Goal: Information Seeking & Learning: Learn about a topic

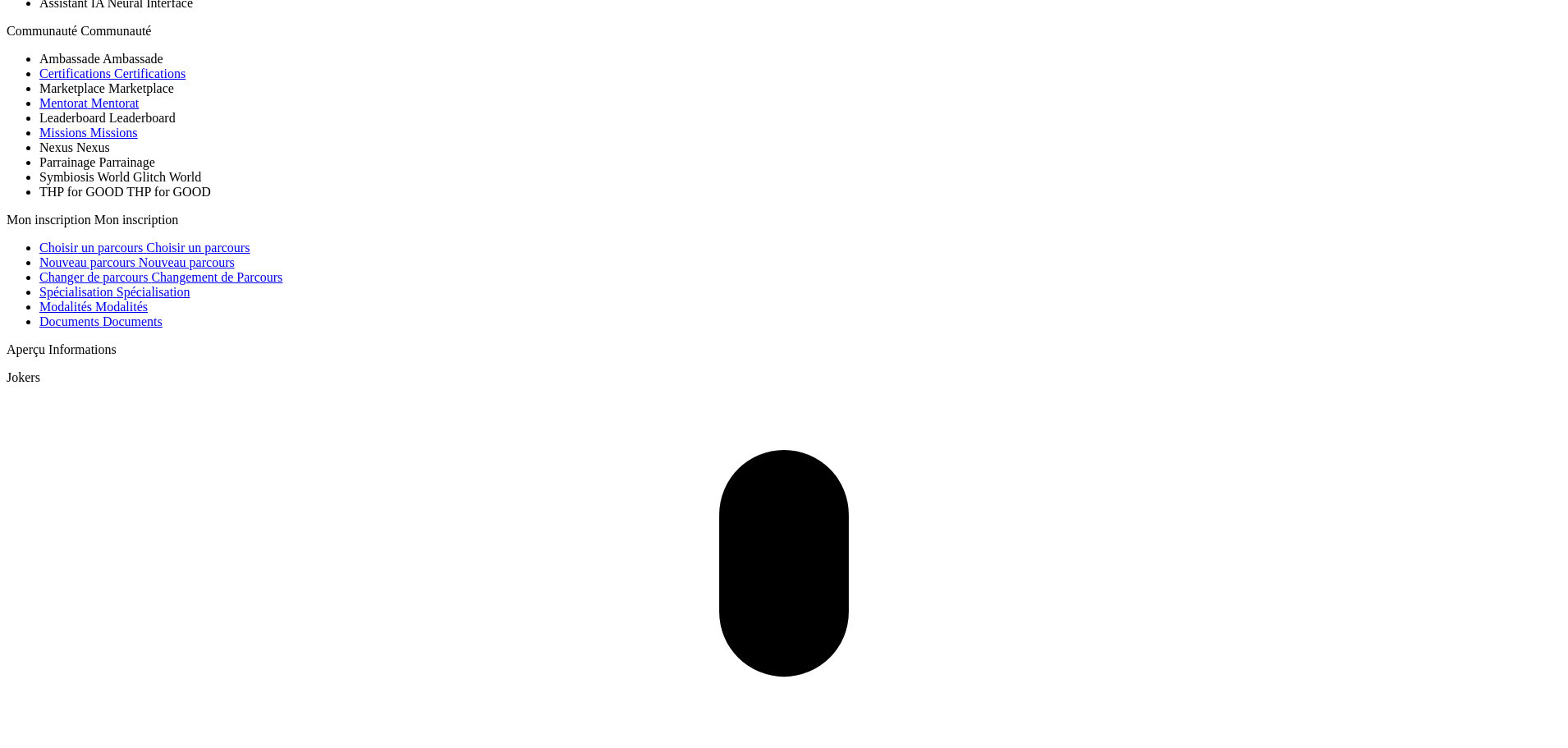
scroll to position [918, 0]
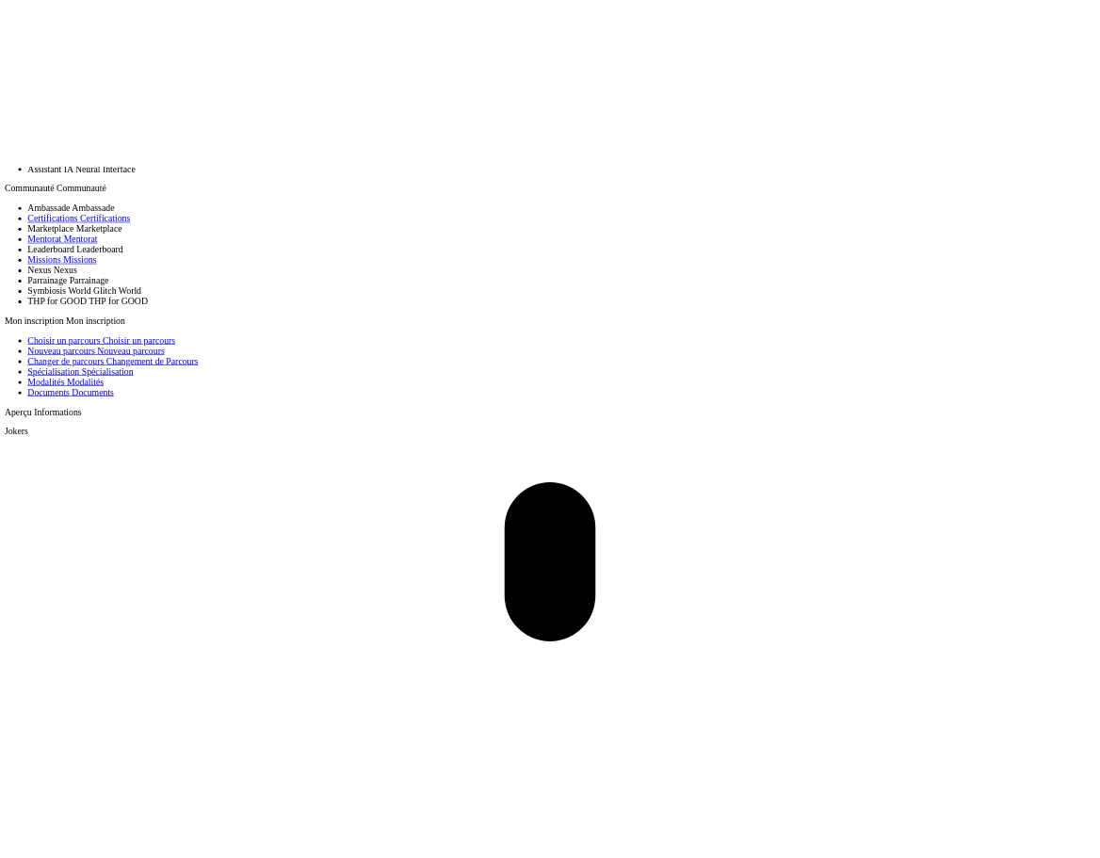
scroll to position [998, 0]
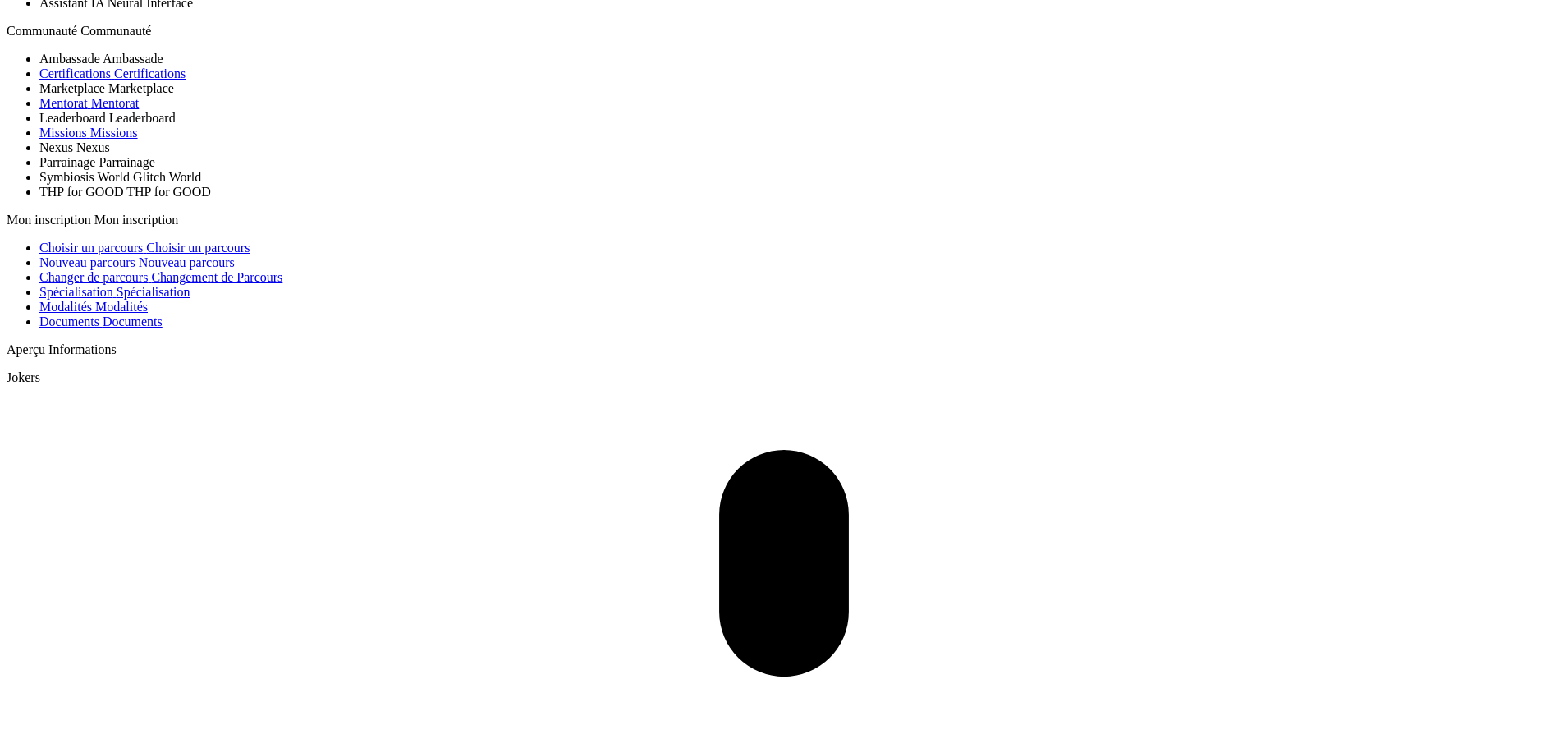
drag, startPoint x: 181, startPoint y: 357, endPoint x: 212, endPoint y: 391, distance: 46.0
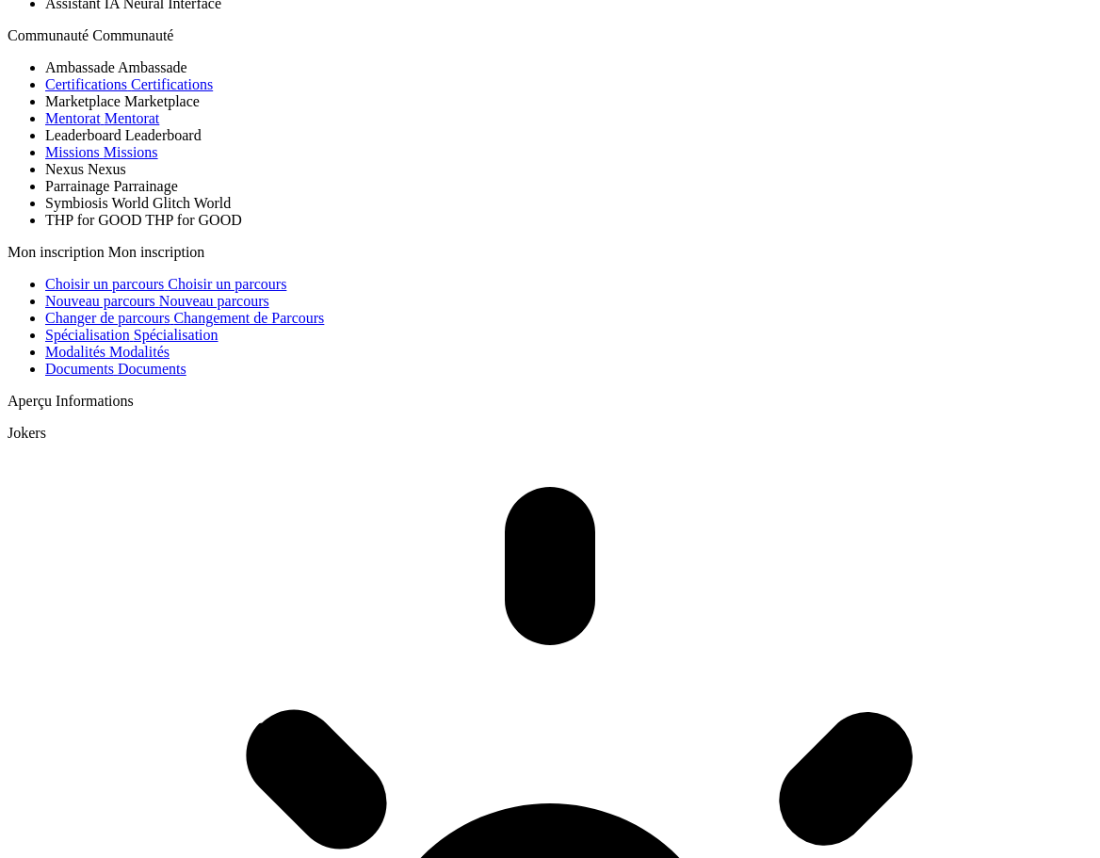
scroll to position [527, 0]
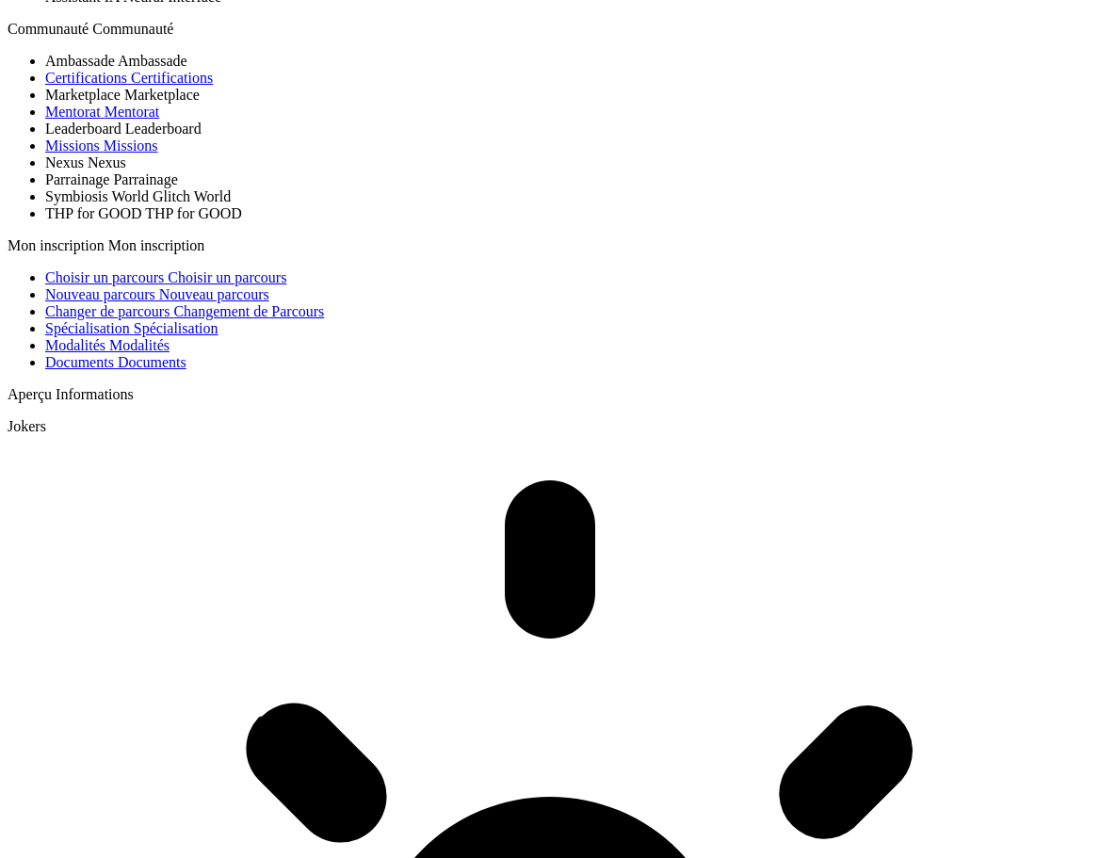
scroll to position [169, 0]
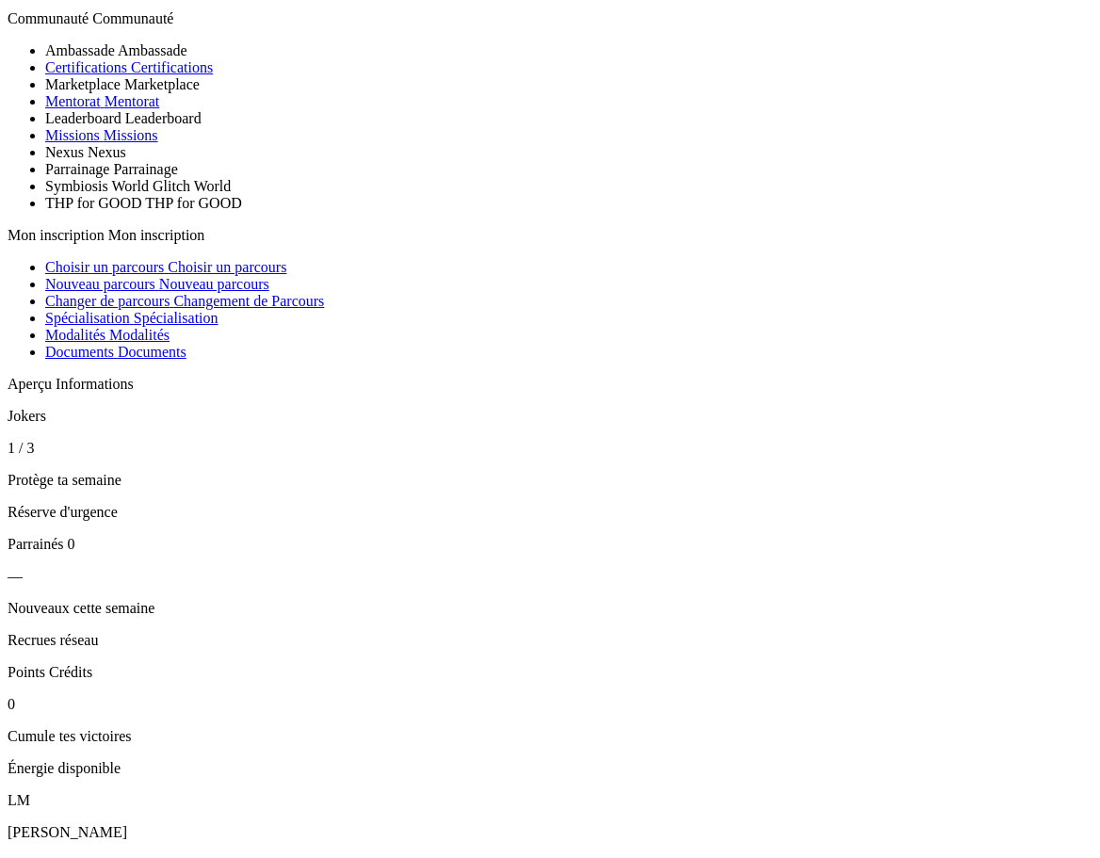
scroll to position [1053, 0]
drag, startPoint x: 194, startPoint y: 354, endPoint x: 153, endPoint y: 356, distance: 41.5
click at [153, 408] on header "Jokers" at bounding box center [550, 416] width 1085 height 17
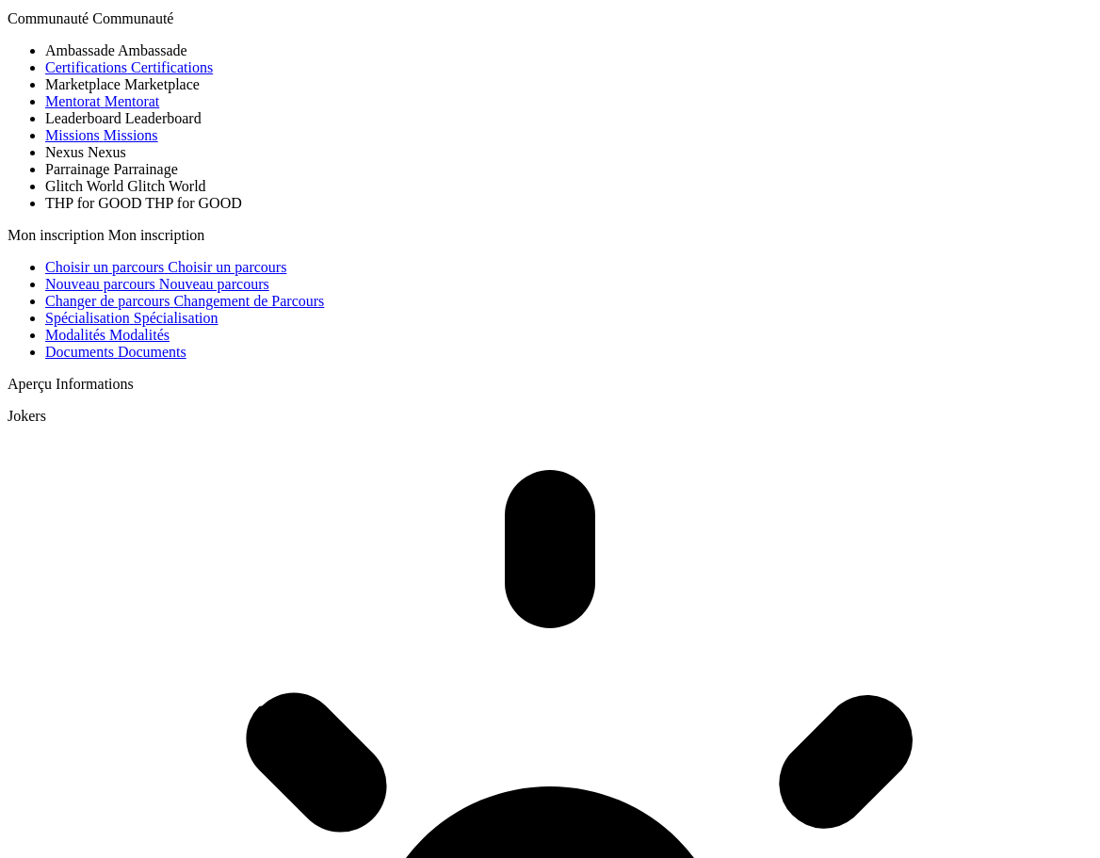
scroll to position [1092, 0]
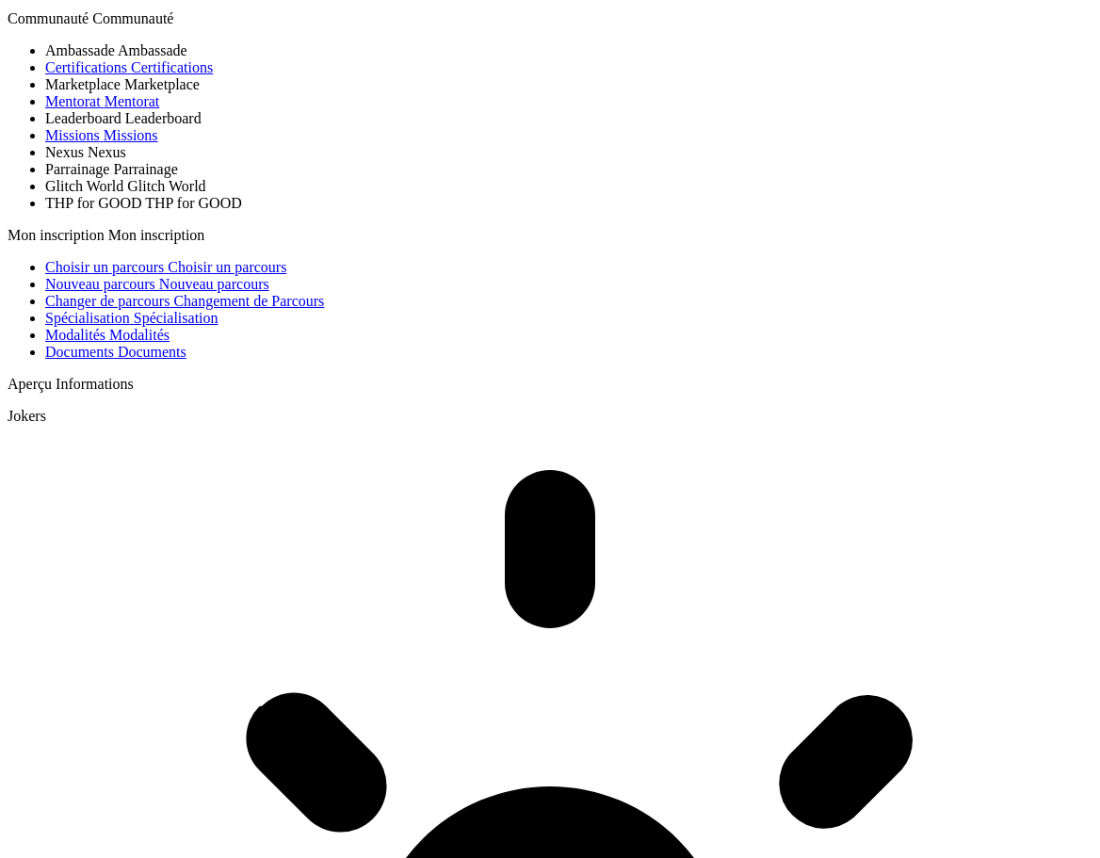
scroll to position [1053, 0]
drag, startPoint x: 164, startPoint y: 352, endPoint x: 208, endPoint y: 394, distance: 60.6
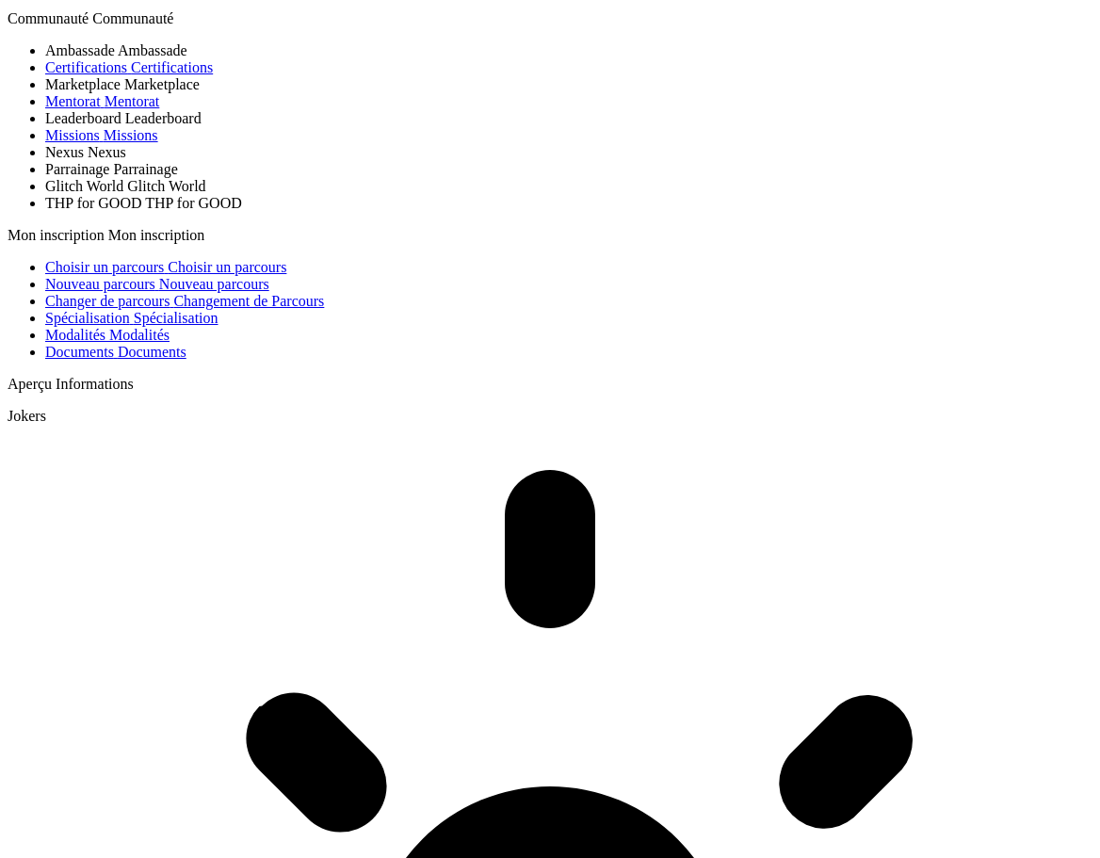
scroll to position [0, 0]
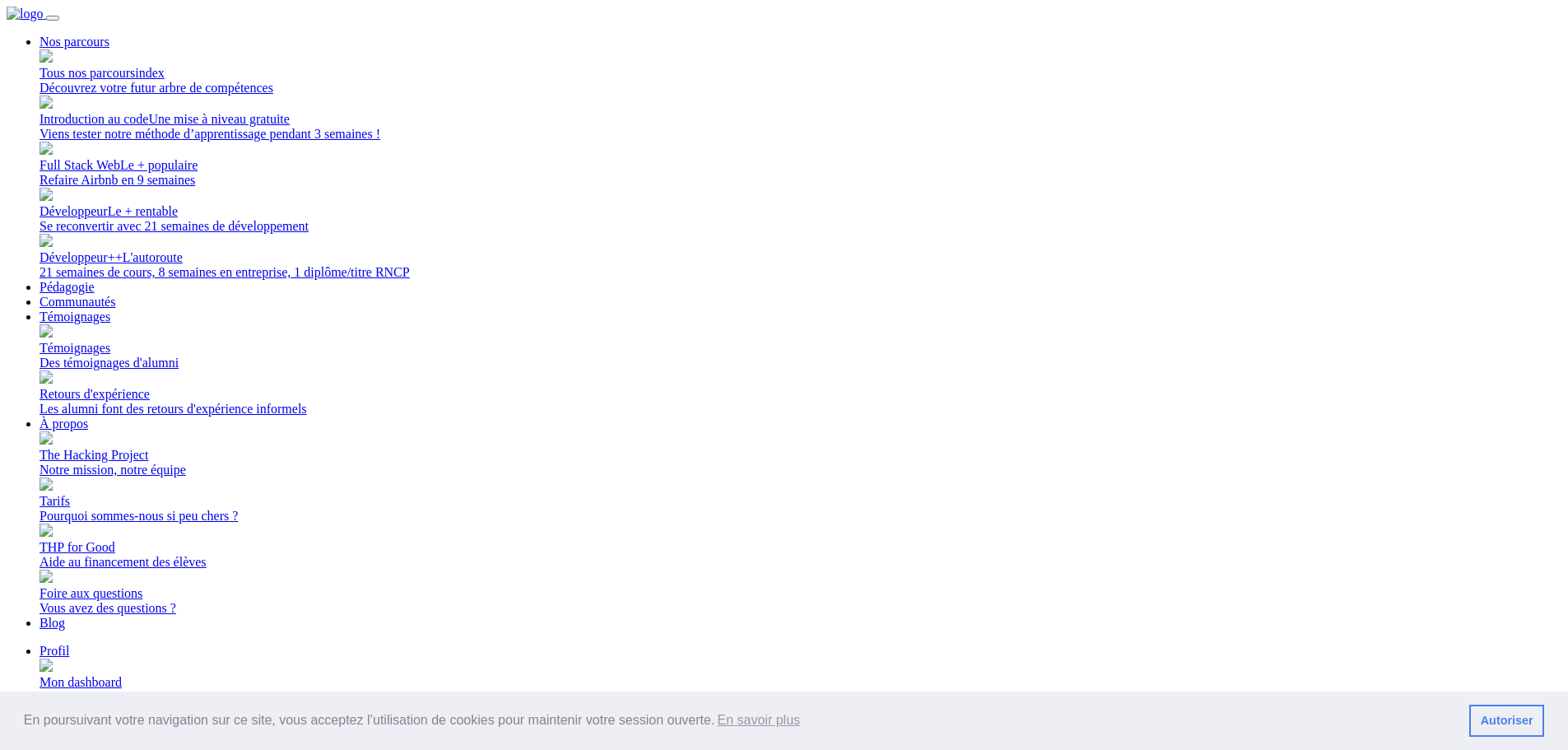
click at [1230, 660] on link "Mon dashboard Retrouvez tous nos cours !" at bounding box center [800, 682] width 1523 height 45
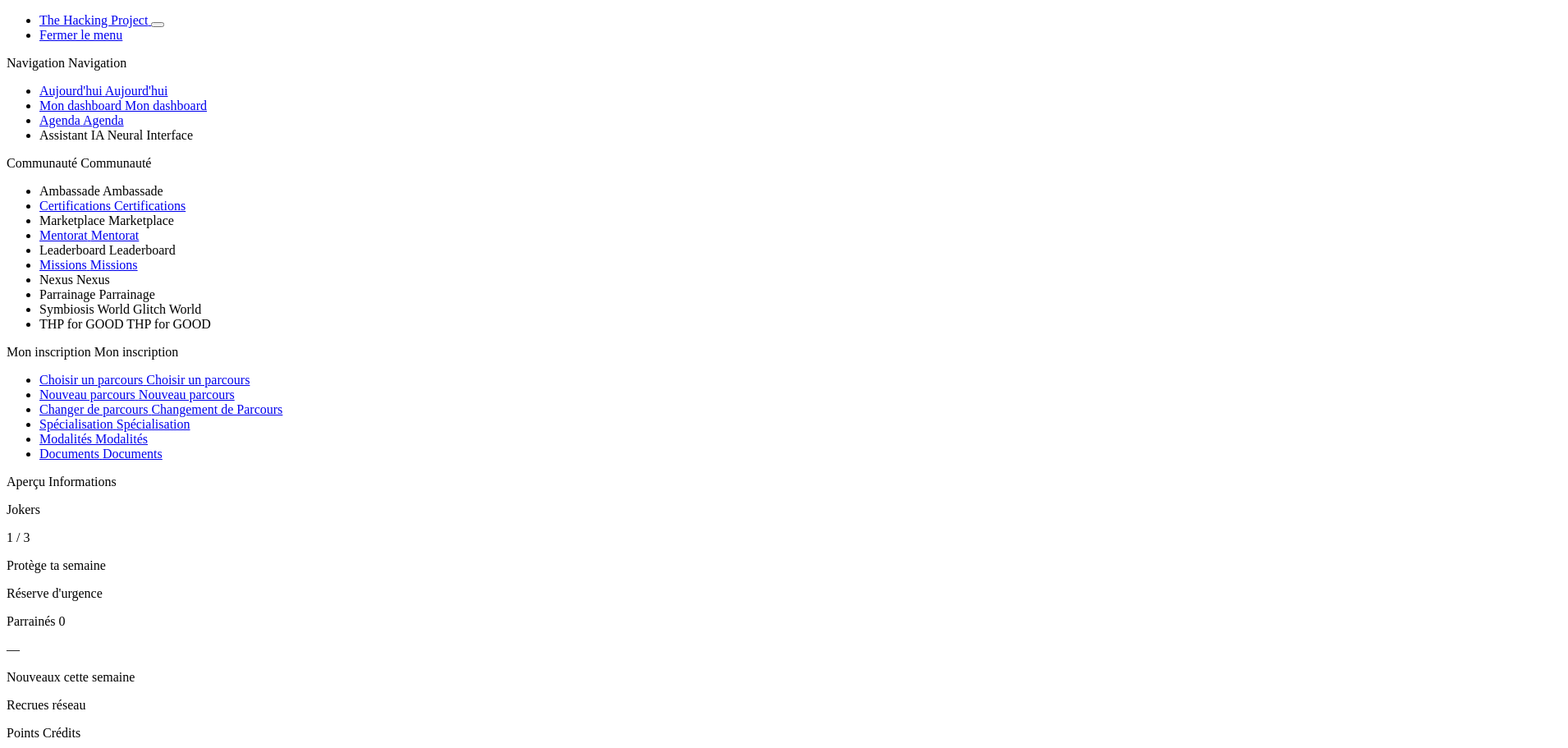
scroll to position [923, 0]
drag, startPoint x: 208, startPoint y: 297, endPoint x: 142, endPoint y: 316, distance: 68.7
click at [152, 502] on article "Jokers 1 / 3 Protège ta semaine Réserve d'urgence" at bounding box center [784, 551] width 1555 height 99
click at [141, 502] on article "Jokers 1 / 3 Protège ta semaine Réserve d'urgence" at bounding box center [784, 551] width 1555 height 99
click at [158, 24] on icon "Basculer de thème" at bounding box center [158, 24] width 0 height 0
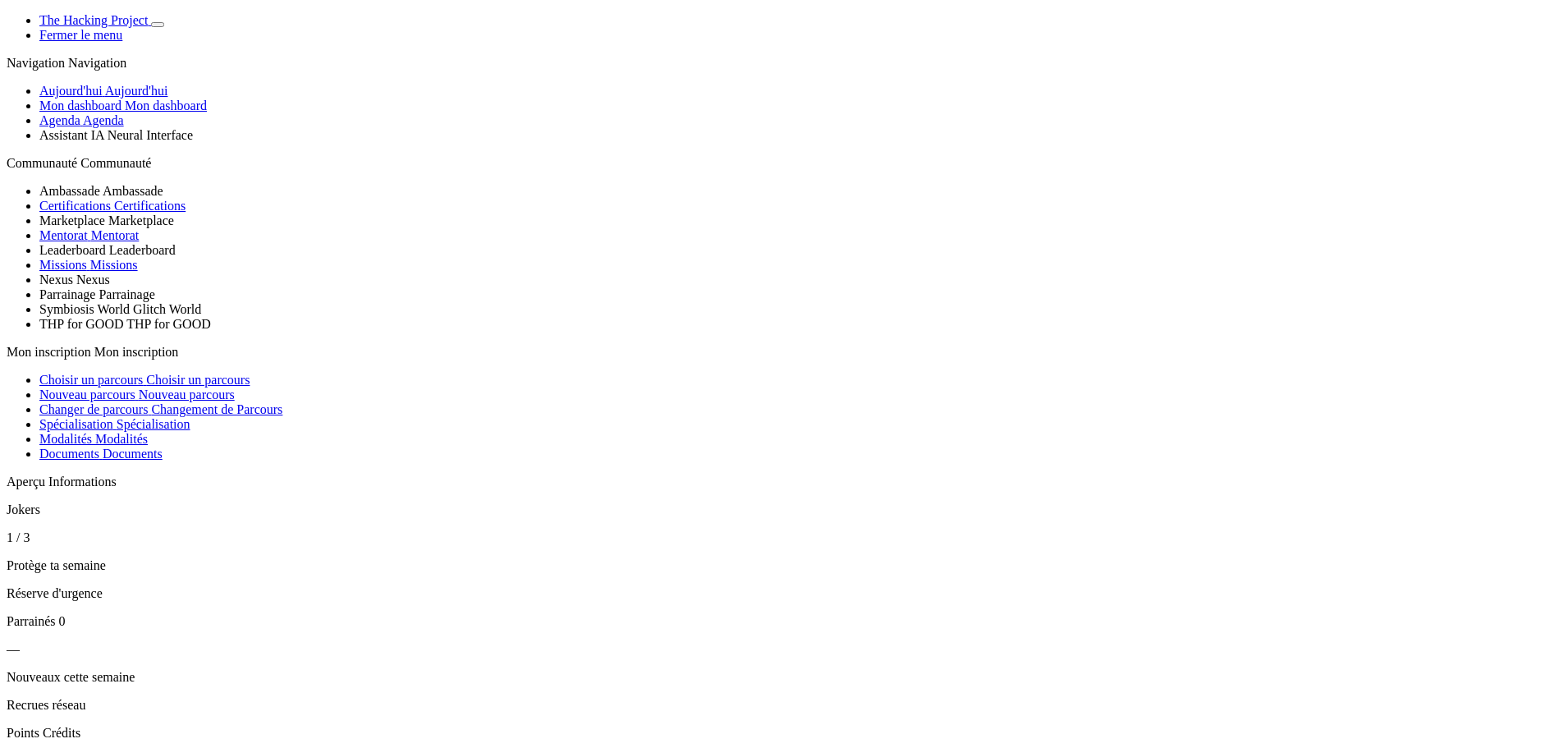
scroll to position [918, 0]
drag, startPoint x: 160, startPoint y: 309, endPoint x: 222, endPoint y: 312, distance: 62.1
click at [222, 474] on section "Aperçu Informations Jokers 1 / 3 Protège ta semaine Réserve d'urgence Parrainés…" at bounding box center [784, 649] width 1555 height 350
click at [175, 502] on article "Jokers 1 / 3 Protège ta semaine Réserve d'urgence" at bounding box center [784, 551] width 1555 height 99
click at [164, 27] on button "Basculer de thème" at bounding box center [157, 24] width 13 height 5
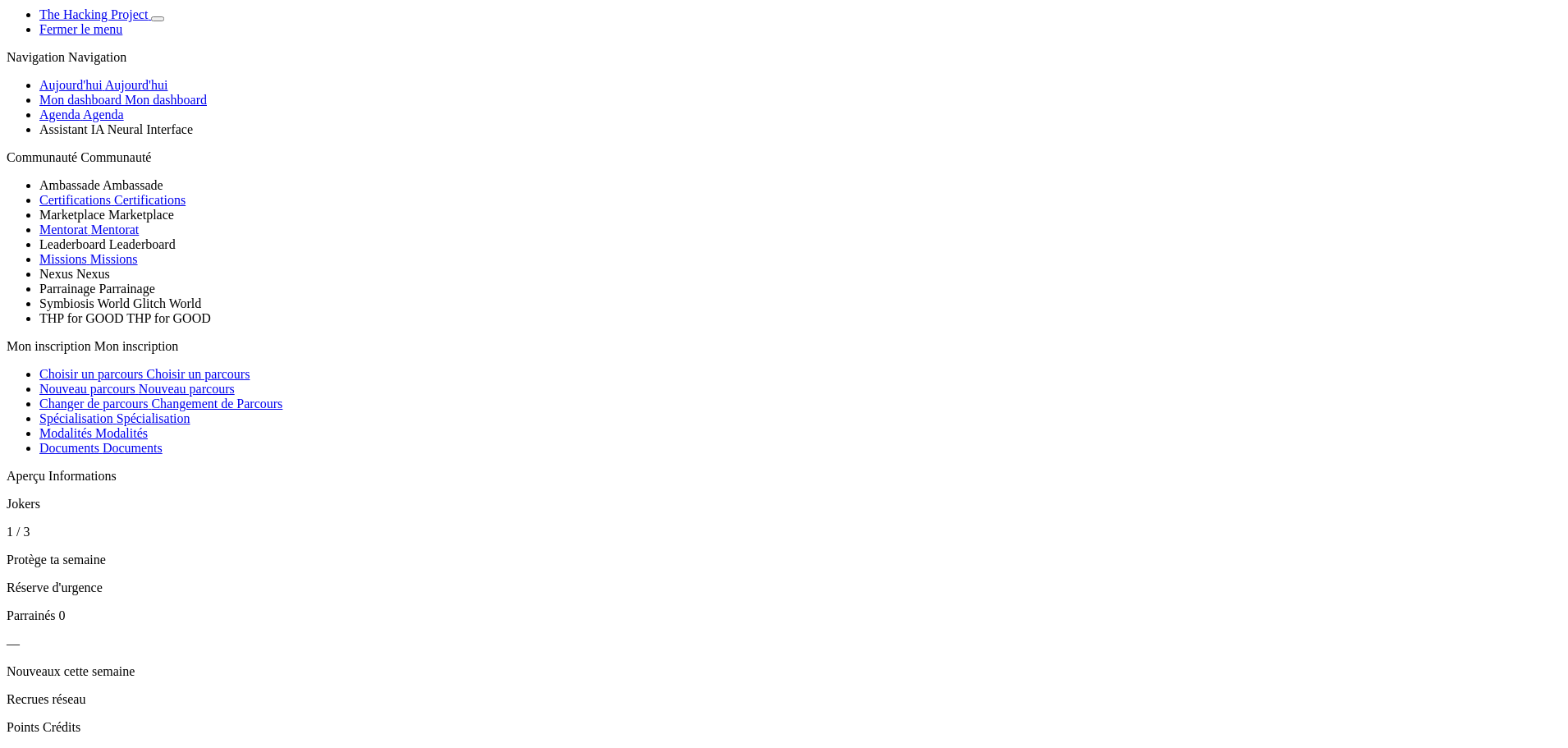
scroll to position [0, 0]
